Goal: Transaction & Acquisition: Purchase product/service

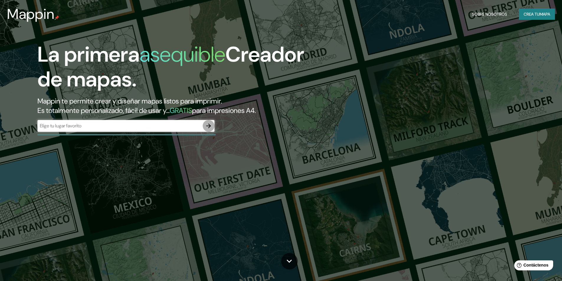
click at [207, 126] on icon "button" at bounding box center [208, 126] width 5 height 5
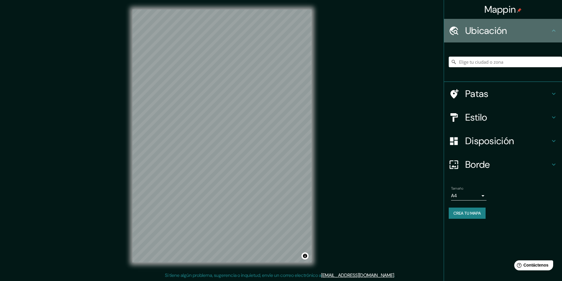
click at [533, 31] on h4 "Ubicación" at bounding box center [507, 31] width 85 height 12
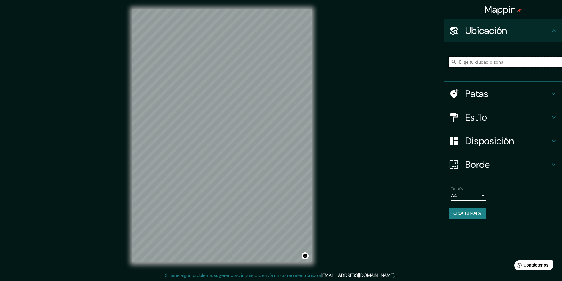
click at [501, 63] on input "Elige tu ciudad o zona" at bounding box center [505, 62] width 113 height 11
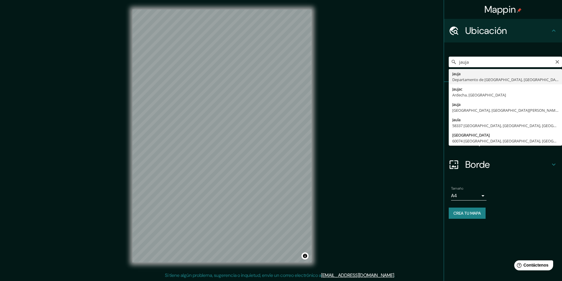
type input "[GEOGRAPHIC_DATA], [GEOGRAPHIC_DATA], [GEOGRAPHIC_DATA]"
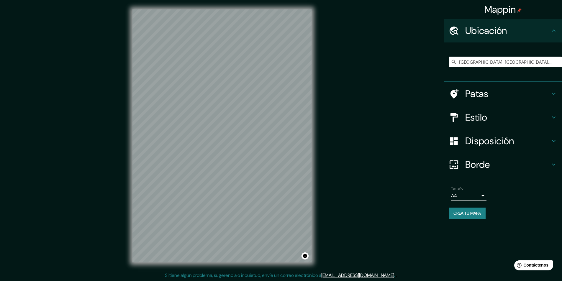
click at [479, 198] on body "Mappin Ubicación [GEOGRAPHIC_DATA], [GEOGRAPHIC_DATA], [GEOGRAPHIC_DATA] Patas …" at bounding box center [281, 140] width 562 height 281
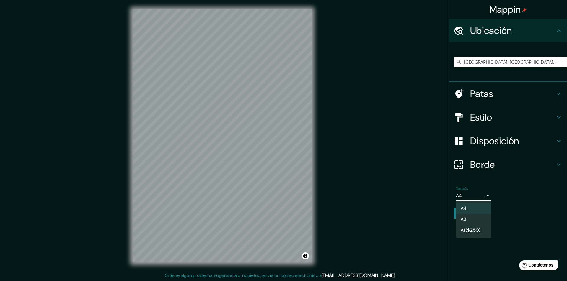
click at [479, 217] on li "A3" at bounding box center [473, 219] width 35 height 11
type input "a4"
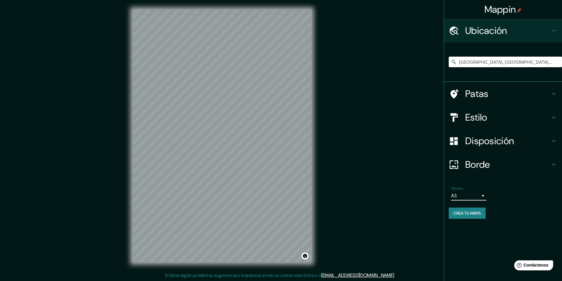
click at [516, 141] on h4 "Disposición" at bounding box center [507, 141] width 85 height 12
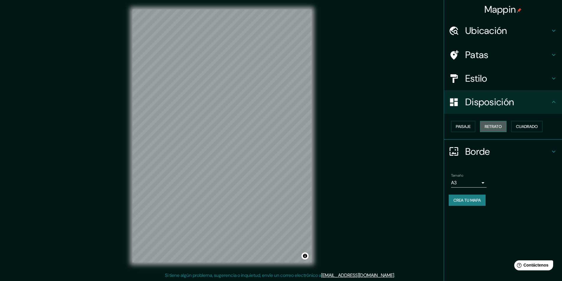
click at [499, 131] on button "Retrato" at bounding box center [493, 126] width 27 height 11
click at [497, 130] on font "Retrato" at bounding box center [493, 127] width 17 height 8
click at [495, 129] on font "Retrato" at bounding box center [493, 126] width 17 height 5
click at [523, 128] on font "Cuadrado" at bounding box center [527, 126] width 22 height 5
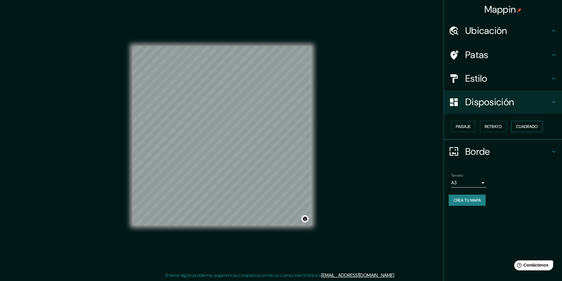
click at [523, 128] on font "Cuadrado" at bounding box center [527, 126] width 22 height 5
click at [468, 128] on font "Paisaje" at bounding box center [463, 126] width 15 height 5
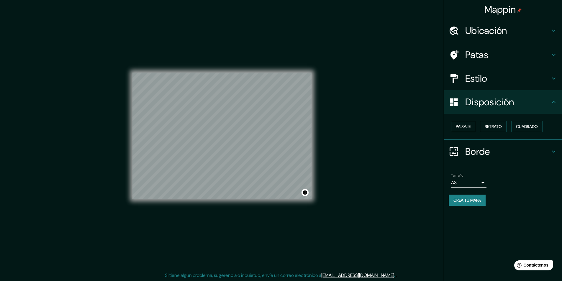
click at [468, 128] on font "Paisaje" at bounding box center [463, 126] width 15 height 5
